Goal: Task Accomplishment & Management: Complete application form

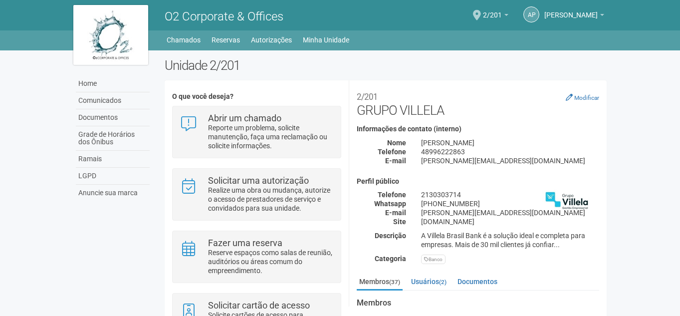
scroll to position [59, 0]
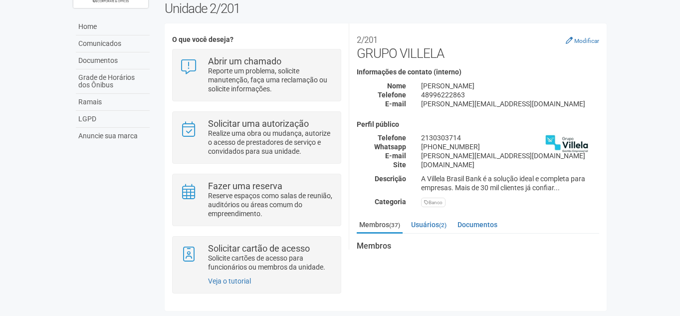
click at [617, 172] on body "Aguarde... O2 Corporate & Offices ap [PERSON_NAME] [PERSON_NAME] [PERSON_NAME][…" at bounding box center [340, 101] width 680 height 316
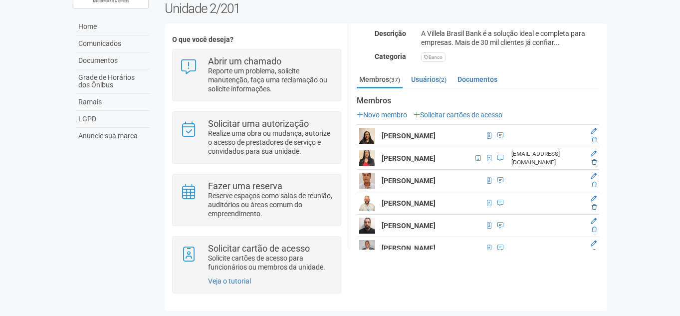
scroll to position [200, 0]
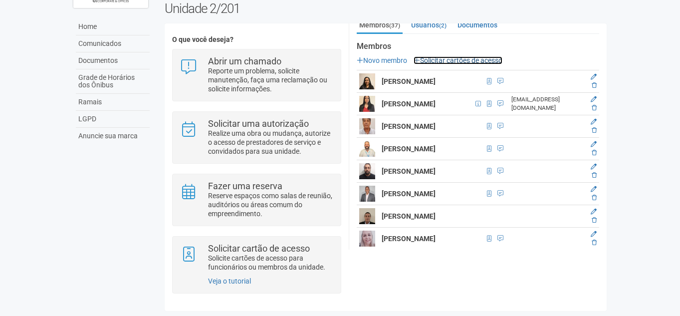
click at [452, 57] on link "Solicitar cartões de acesso" at bounding box center [458, 60] width 89 height 8
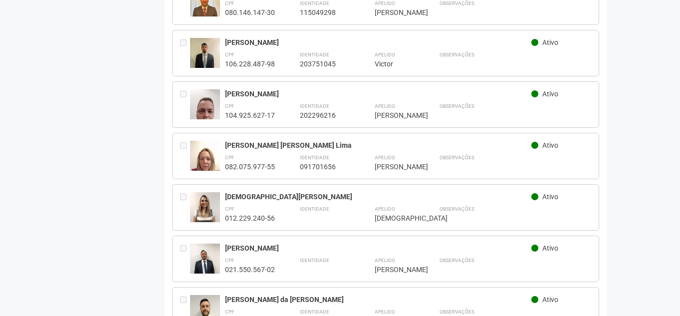
scroll to position [1737, 0]
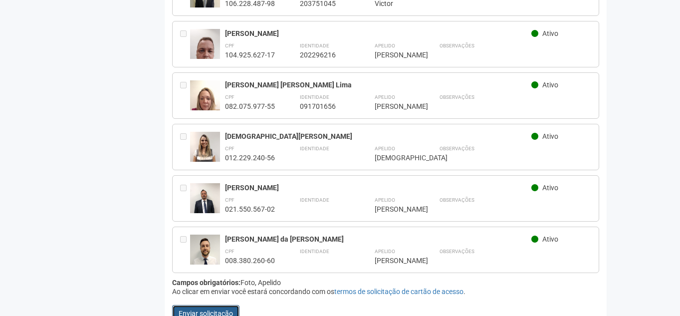
click at [214, 305] on button "Enviar solicitação" at bounding box center [205, 313] width 67 height 17
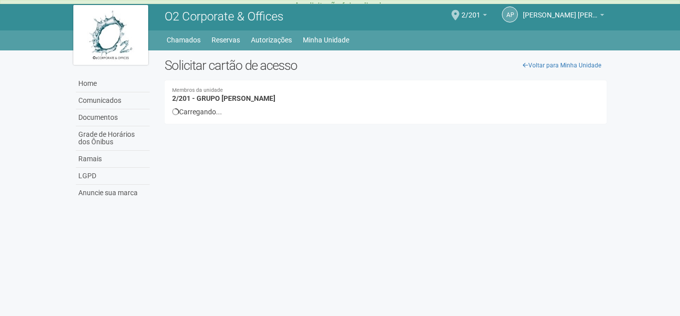
scroll to position [0, 0]
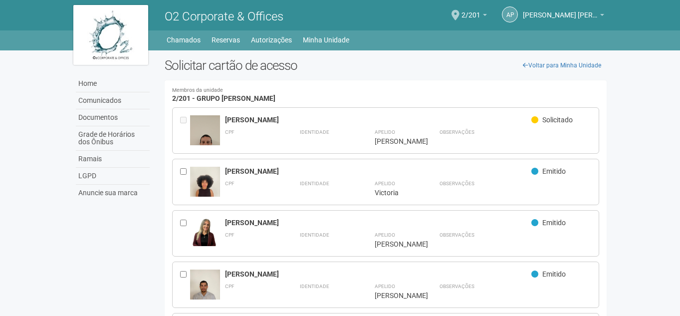
click at [665, 130] on body "A solicitação foi realizada Aguarde... O2 Corporate & Offices ap agatha pedro d…" at bounding box center [340, 158] width 680 height 316
